Goal: Information Seeking & Learning: Find specific fact

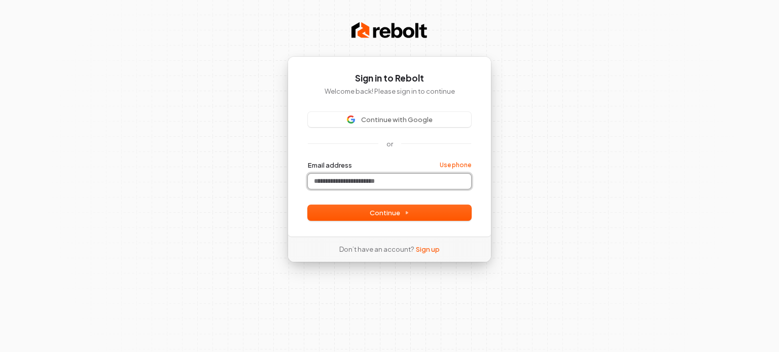
click at [356, 178] on input "Email address" at bounding box center [389, 181] width 163 height 15
click at [405, 215] on icon at bounding box center [406, 212] width 5 height 5
type input "**********"
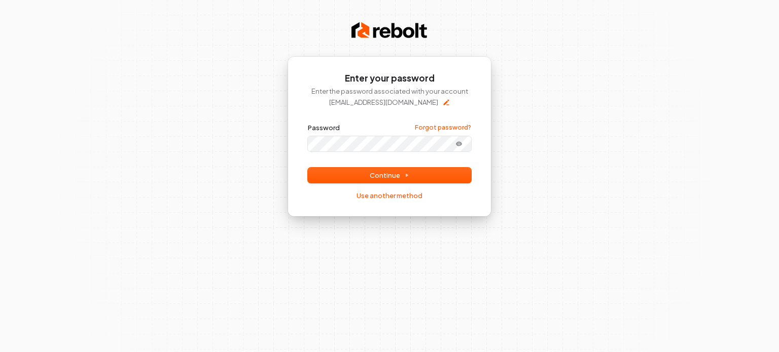
click at [308, 123] on button "submit" at bounding box center [308, 123] width 0 height 0
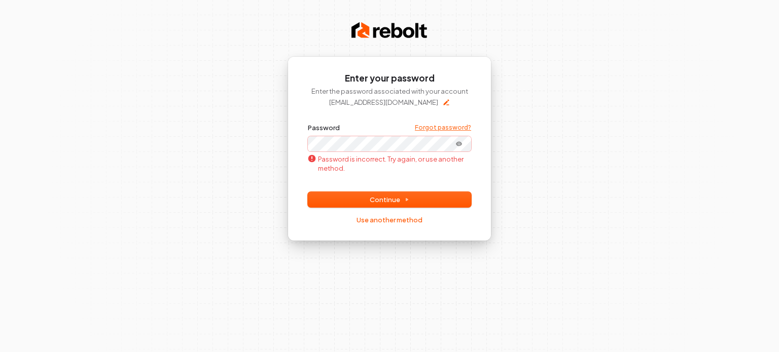
click at [437, 124] on link "Forgot password?" at bounding box center [443, 128] width 56 height 8
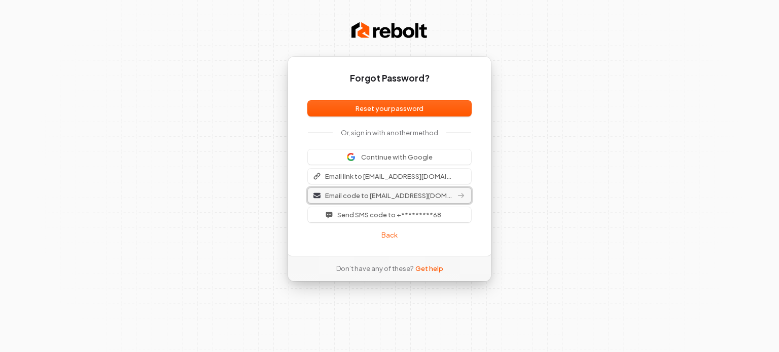
click at [384, 192] on span "Email code to [EMAIL_ADDRESS][DOMAIN_NAME]" at bounding box center [389, 195] width 128 height 9
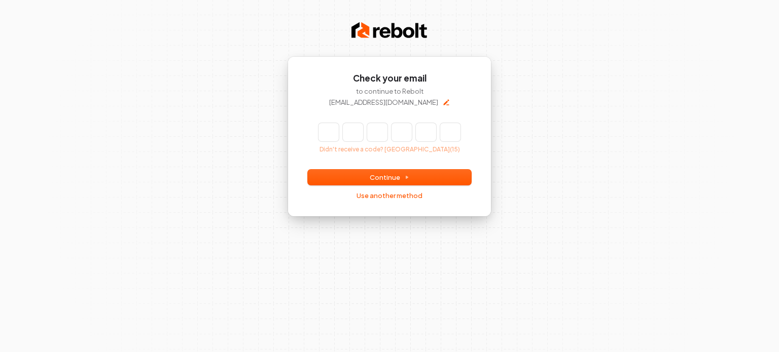
click at [318, 130] on input "Enter verification code" at bounding box center [389, 132] width 142 height 18
type input "******"
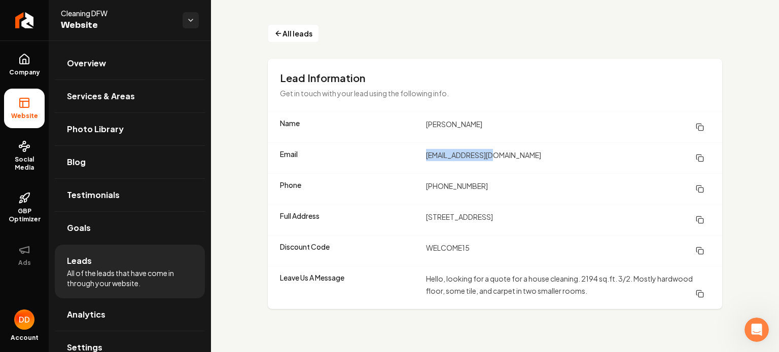
drag, startPoint x: 435, startPoint y: 155, endPoint x: 510, endPoint y: 156, distance: 75.1
click at [510, 156] on div "Email [EMAIL_ADDRESS][DOMAIN_NAME]" at bounding box center [495, 158] width 454 height 31
copy dd "[EMAIL_ADDRESS][DOMAIN_NAME]"
click at [342, 286] on dt "Leave Us A Message" at bounding box center [349, 288] width 138 height 30
drag, startPoint x: 428, startPoint y: 156, endPoint x: 477, endPoint y: 153, distance: 48.8
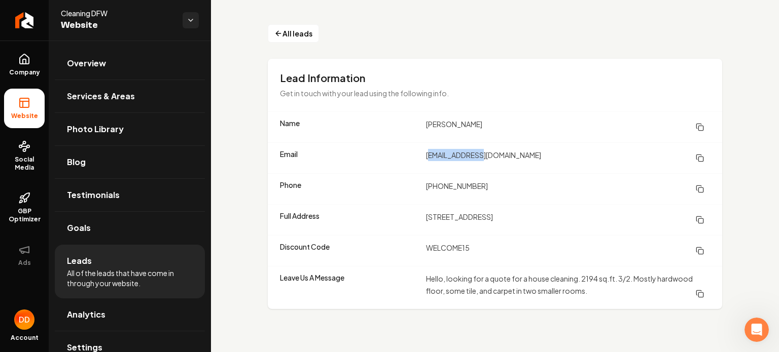
click at [475, 152] on dd "[EMAIL_ADDRESS][DOMAIN_NAME]" at bounding box center [568, 158] width 284 height 18
drag, startPoint x: 487, startPoint y: 154, endPoint x: 421, endPoint y: 163, distance: 66.1
click at [421, 163] on div "Email [EMAIL_ADDRESS][DOMAIN_NAME]" at bounding box center [495, 158] width 454 height 31
copy div "[EMAIL_ADDRESS][DOMAIN_NAME]"
